Goal: Go to known website: Go to known website

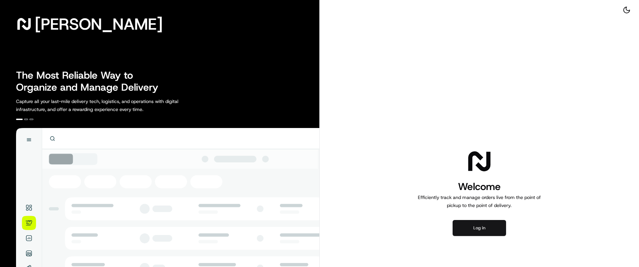
click at [474, 229] on button "Log in" at bounding box center [478, 228] width 53 height 16
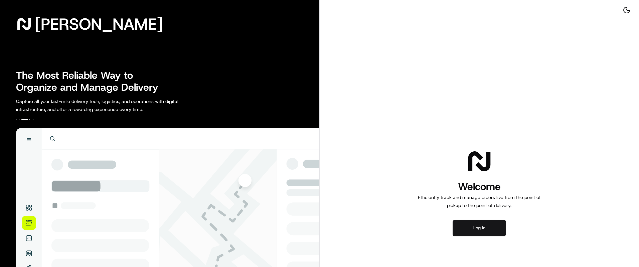
click at [492, 227] on button "Log in" at bounding box center [478, 228] width 53 height 16
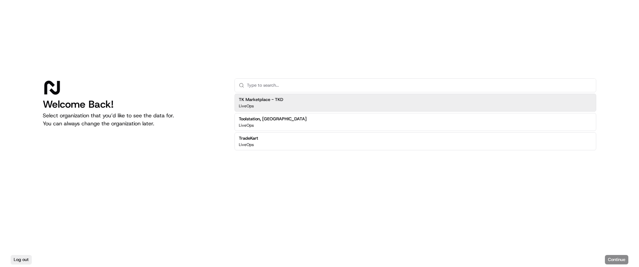
click at [110, 77] on div "Welcome Back! Select organization that you’d like to see the data for. You can …" at bounding box center [319, 126] width 639 height 253
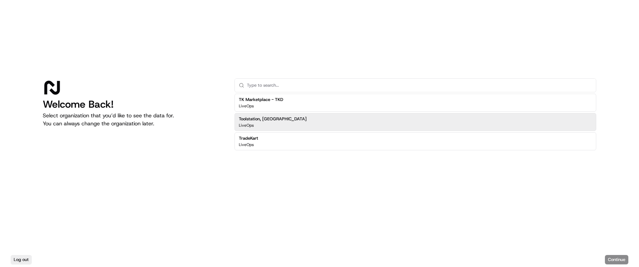
click at [308, 126] on div "Toolstation, [GEOGRAPHIC_DATA] LiveOps" at bounding box center [414, 122] width 361 height 18
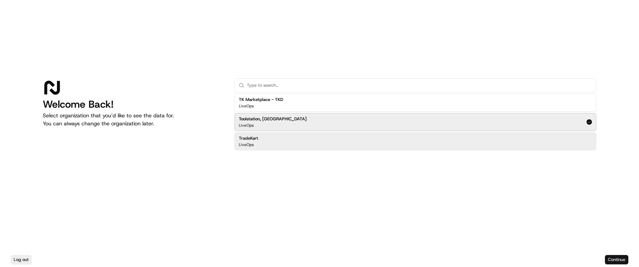
click at [615, 260] on button "Continue" at bounding box center [615, 259] width 23 height 9
